Goal: Task Accomplishment & Management: Use online tool/utility

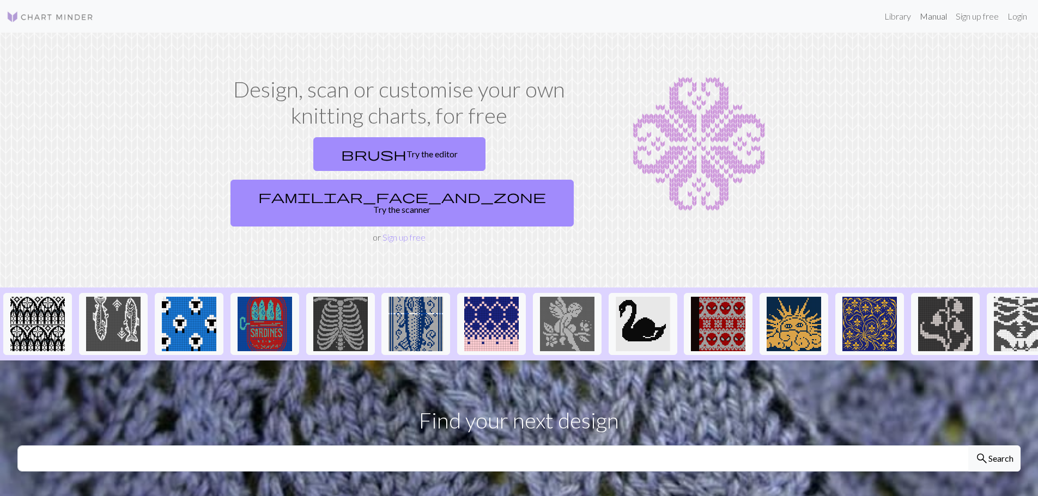
click at [932, 15] on link "Manual" at bounding box center [933, 16] width 36 height 22
click at [313, 155] on link "brush Try the editor" at bounding box center [399, 154] width 172 height 34
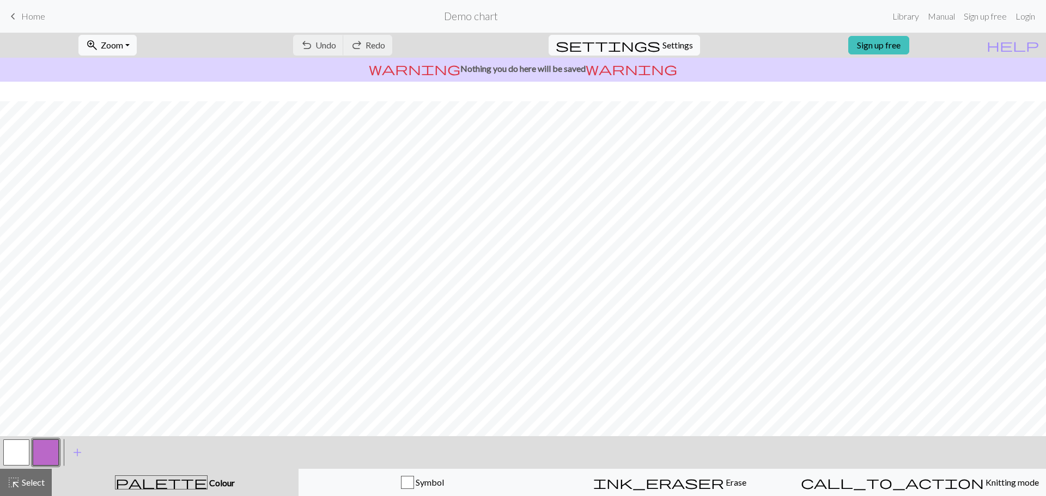
scroll to position [51, 0]
click at [945, 16] on link "Manual" at bounding box center [942, 16] width 36 height 22
click at [906, 19] on link "Library" at bounding box center [905, 16] width 35 height 22
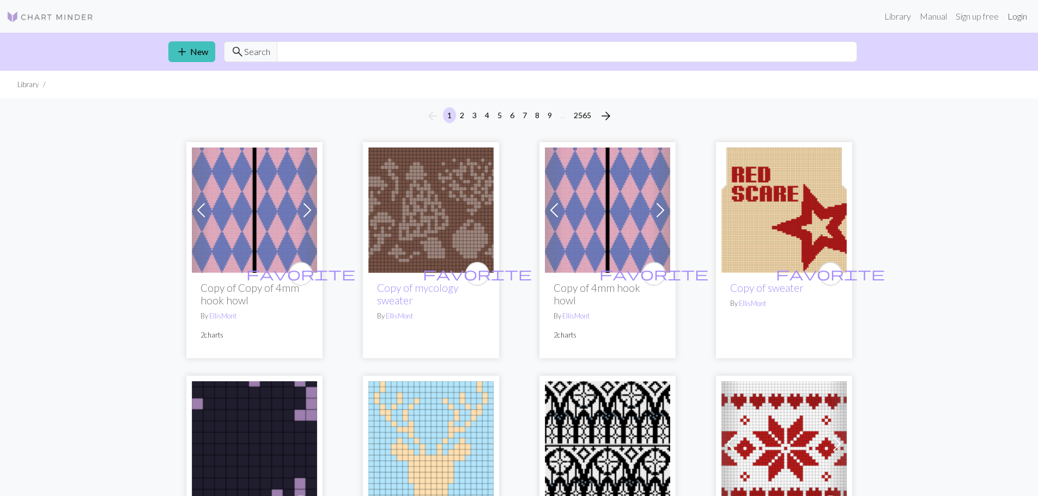
click at [1016, 18] on link "Login" at bounding box center [1017, 16] width 28 height 22
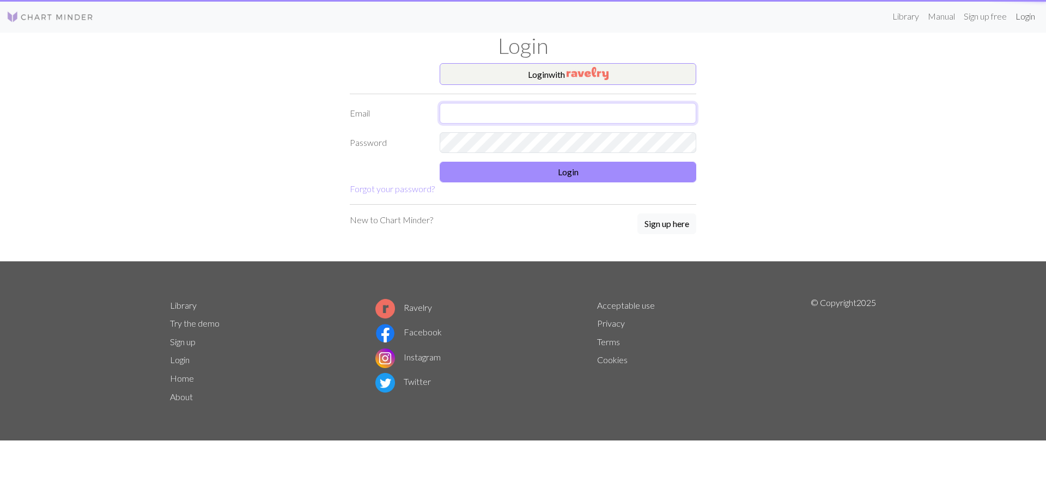
type input "[EMAIL_ADDRESS][DOMAIN_NAME]"
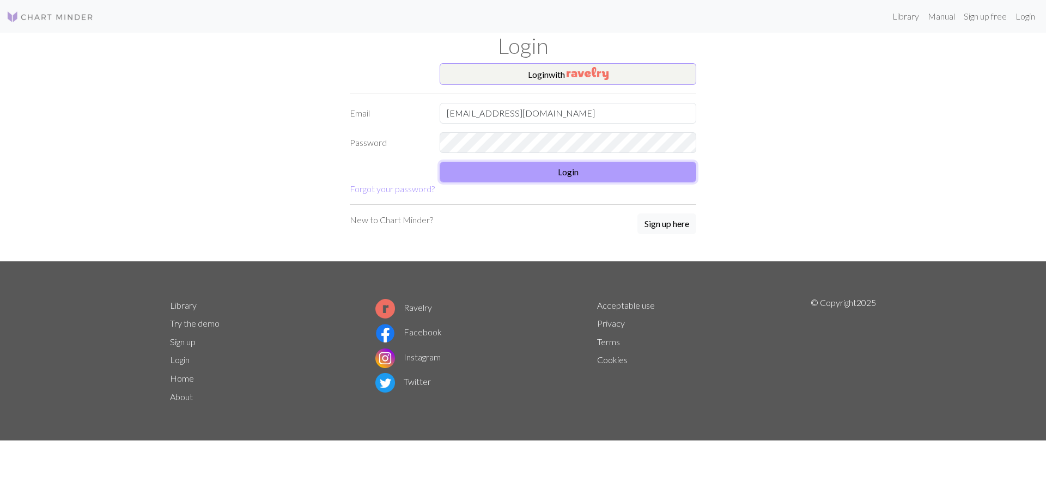
click at [559, 171] on button "Login" at bounding box center [568, 172] width 257 height 21
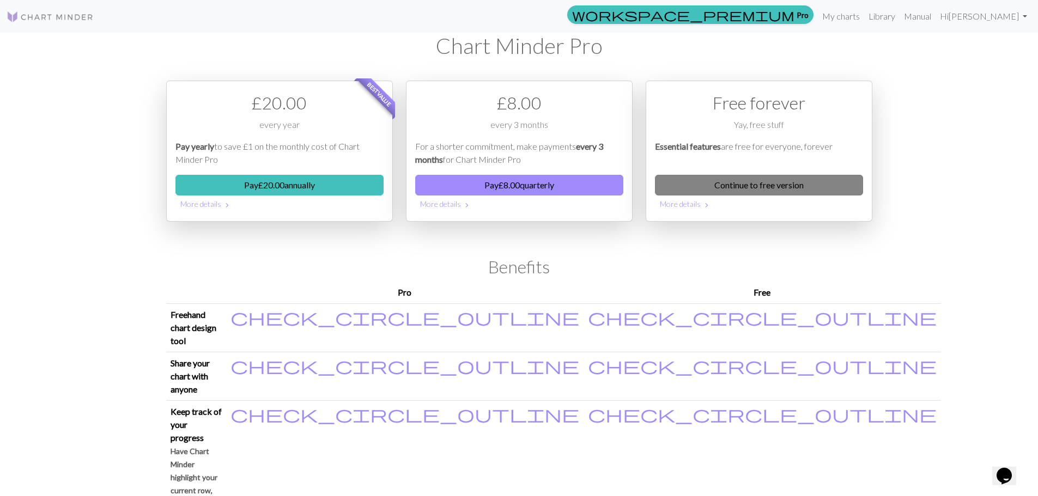
click at [773, 187] on link "Continue to free version" at bounding box center [759, 185] width 208 height 21
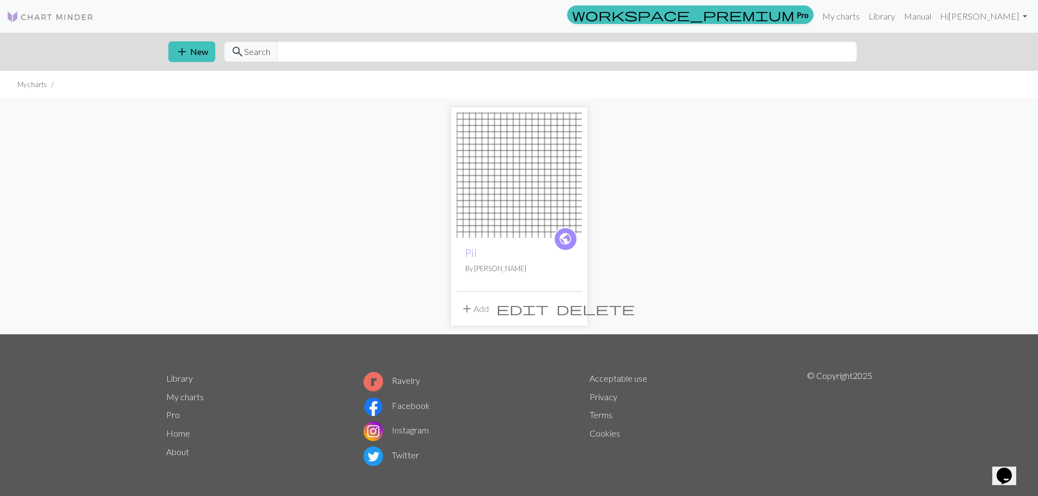
click at [536, 180] on img at bounding box center [519, 175] width 125 height 125
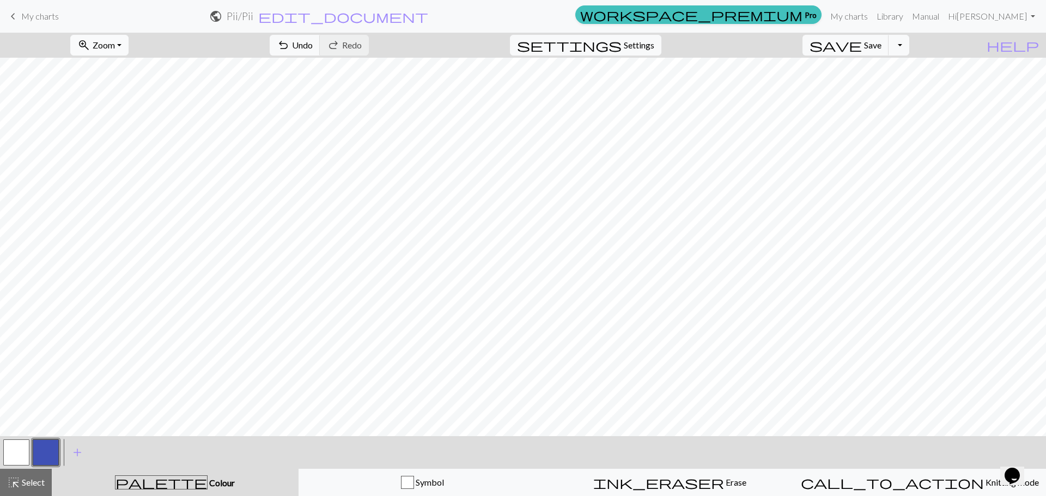
click at [129, 46] on button "zoom_in Zoom Zoom" at bounding box center [99, 45] width 58 height 21
click at [119, 144] on button "100%" at bounding box center [114, 147] width 86 height 17
